Goal: Check status: Check status

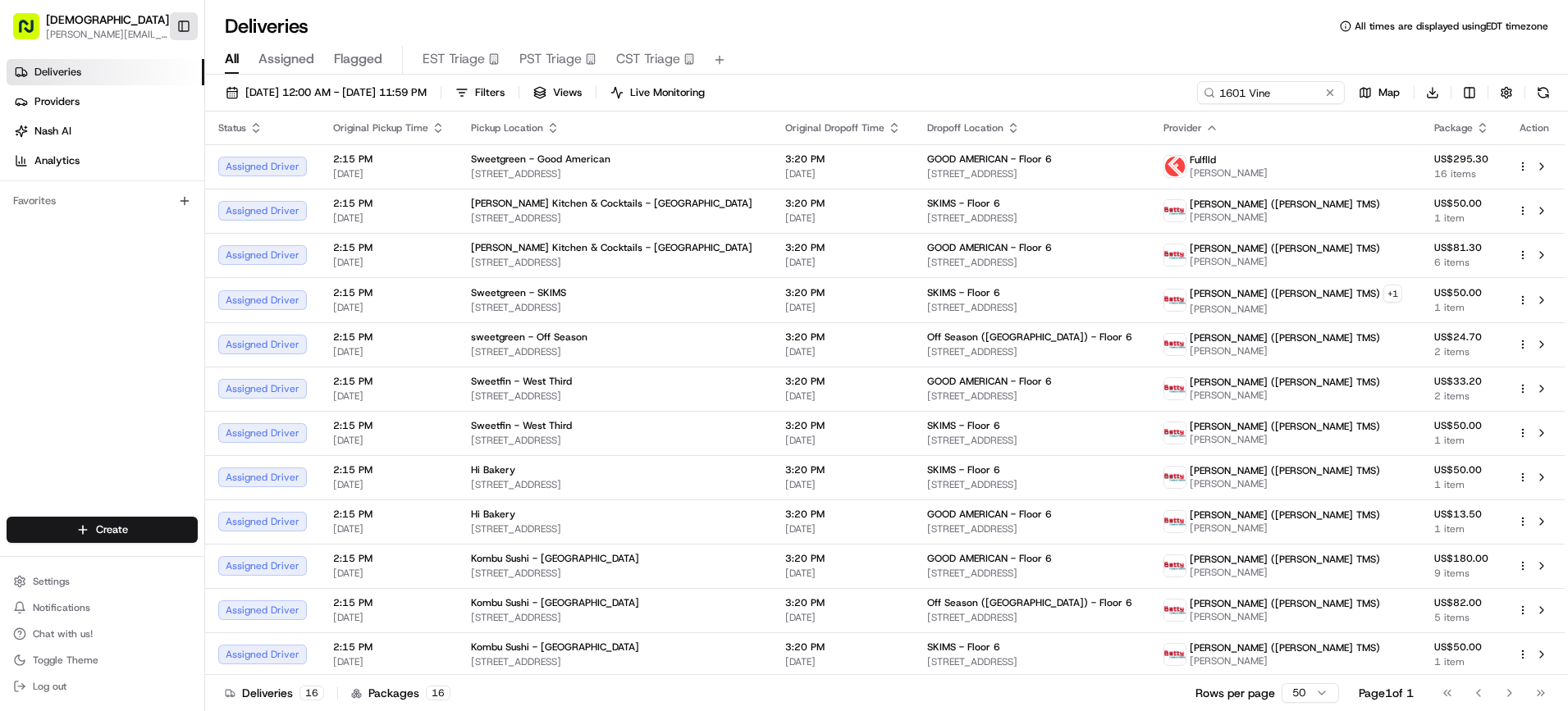
click at [176, 33] on button "Toggle Sidebar" at bounding box center [184, 26] width 28 height 28
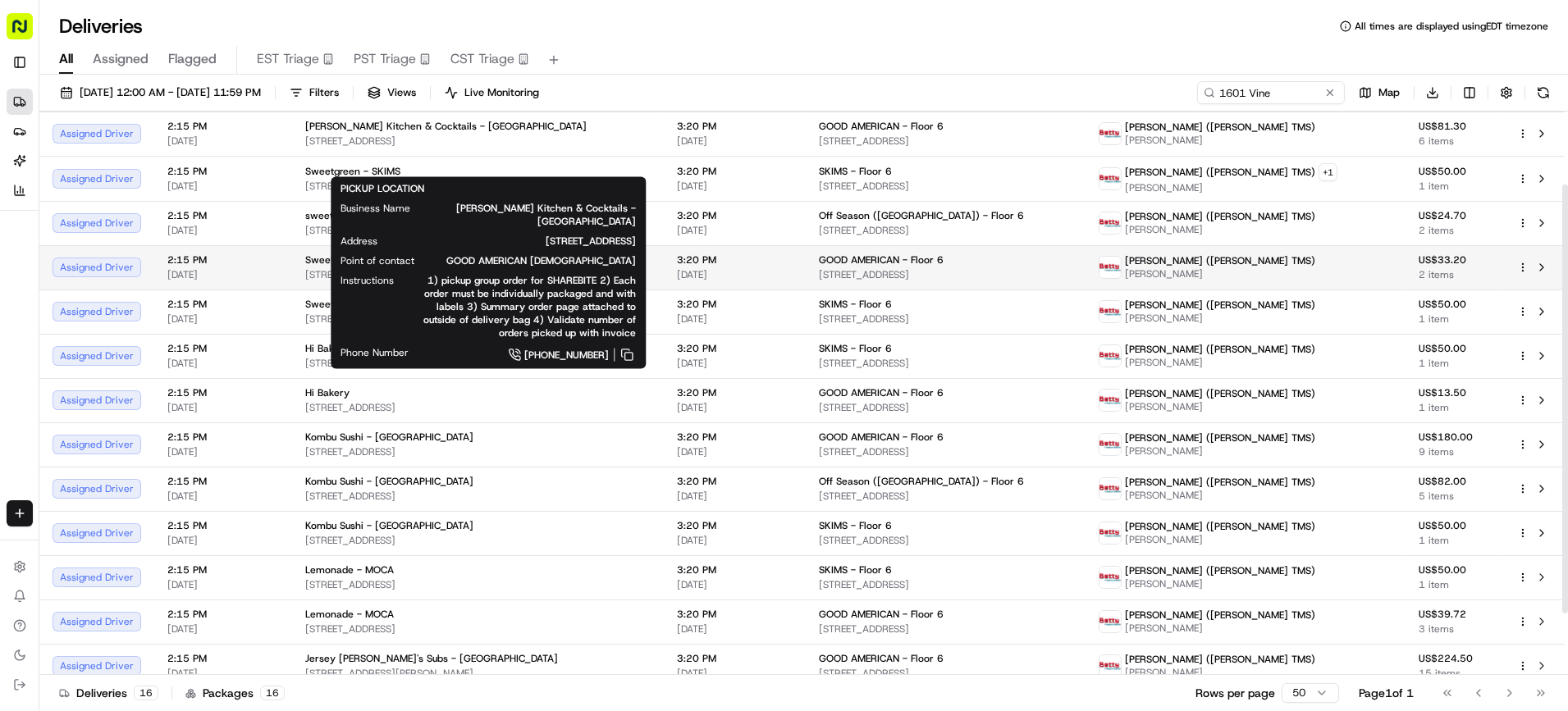
scroll to position [178, 0]
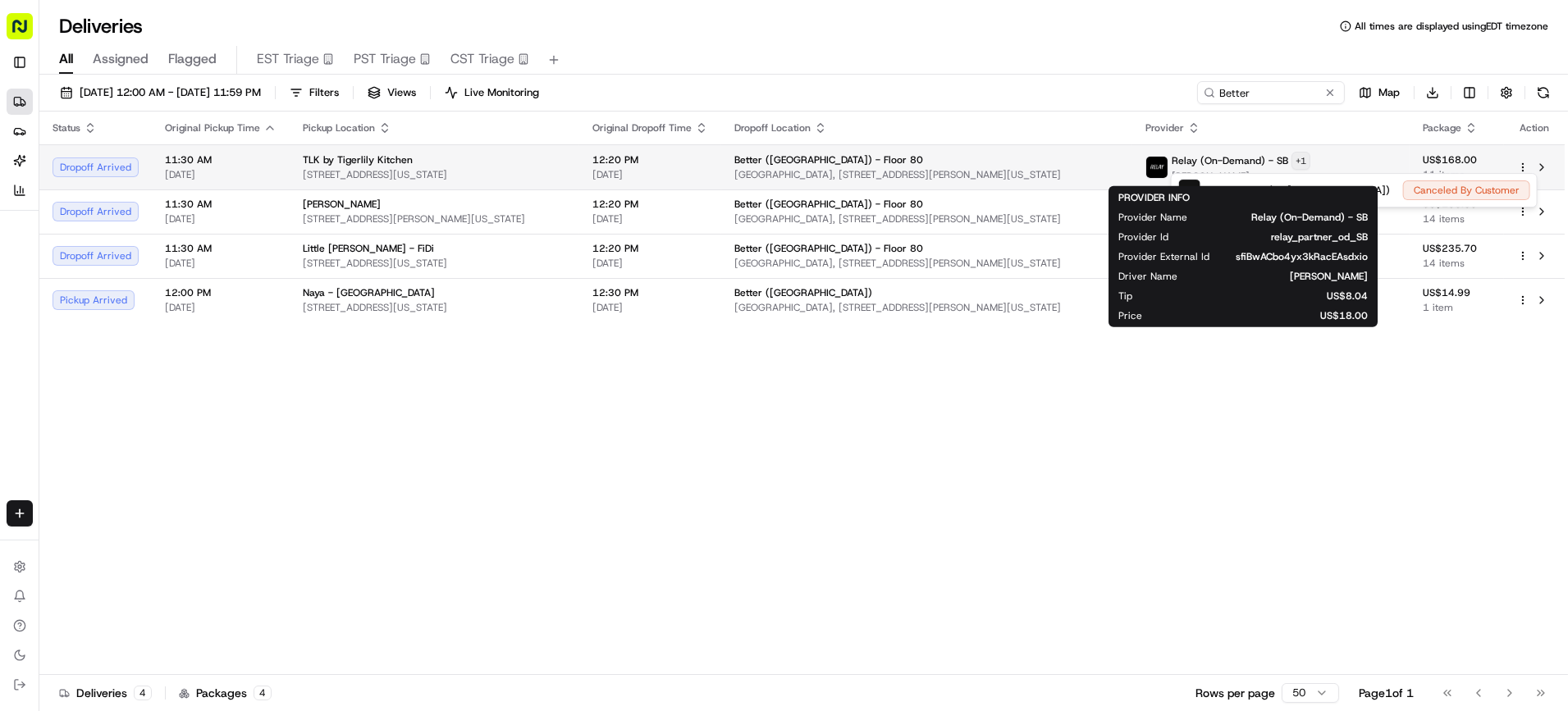
click at [1312, 163] on html "Sharebite [PERSON_NAME][EMAIL_ADDRESS][DOMAIN_NAME] Toggle Sidebar Deliveries P…" at bounding box center [784, 355] width 1568 height 711
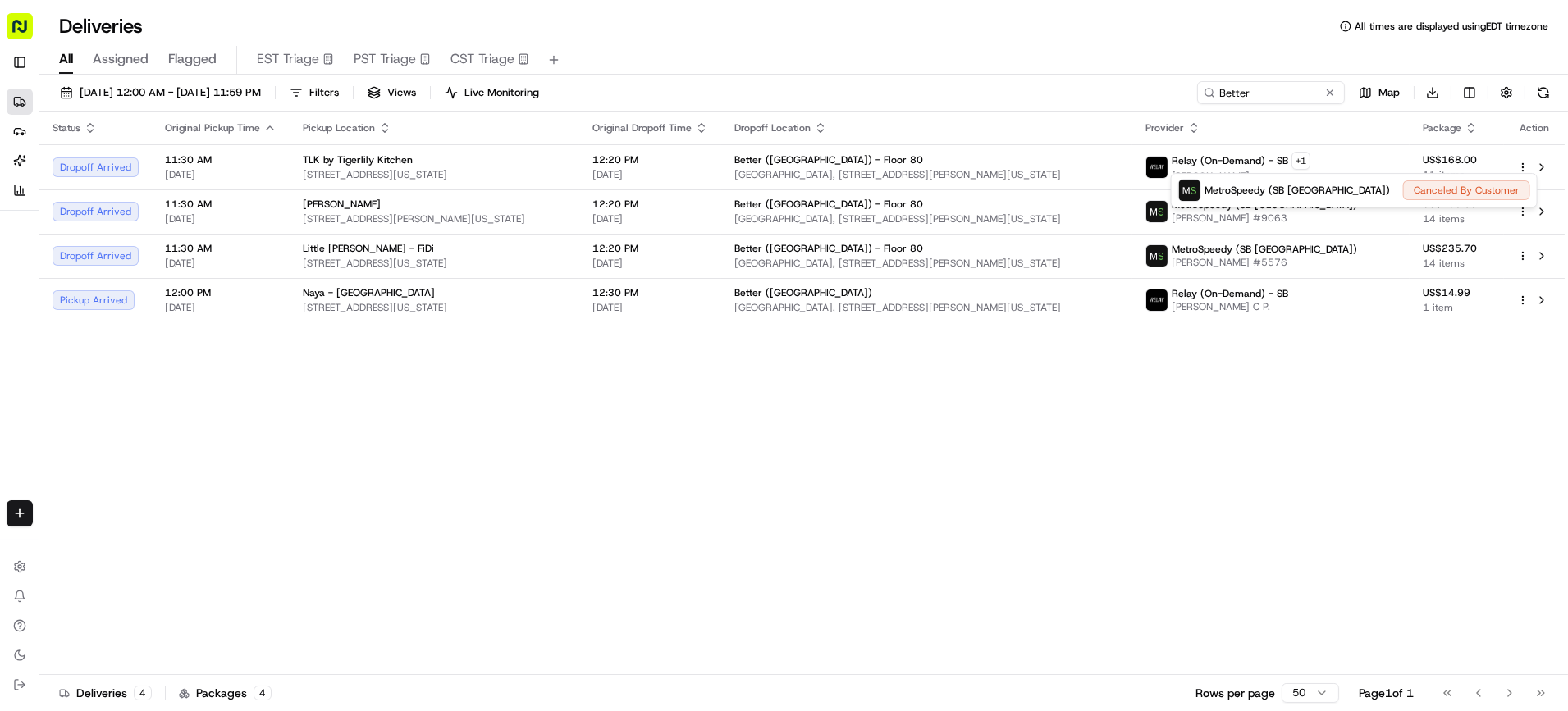
click at [679, 455] on html "Sharebite [PERSON_NAME][EMAIL_ADDRESS][DOMAIN_NAME] Toggle Sidebar Deliveries P…" at bounding box center [784, 355] width 1568 height 711
